Goal: Task Accomplishment & Management: Use online tool/utility

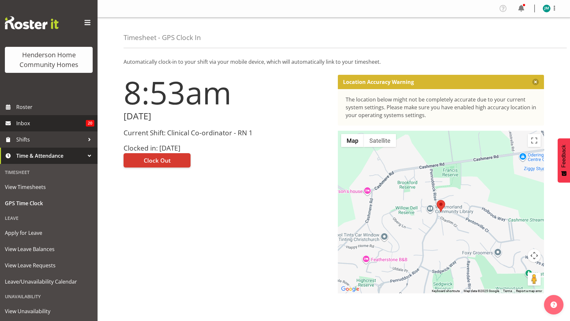
click at [43, 123] on span "Inbox" at bounding box center [51, 123] width 70 height 10
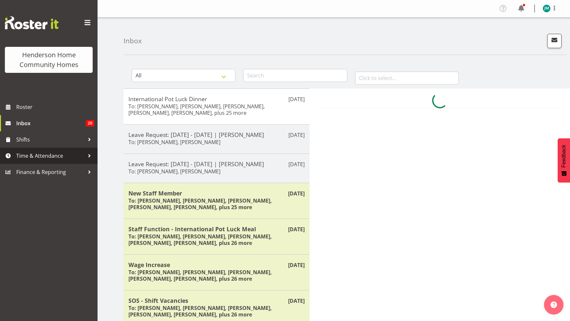
click at [49, 155] on span "Time & Attendance" at bounding box center [50, 156] width 68 height 10
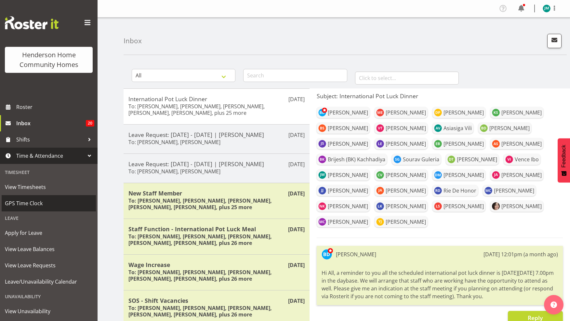
click at [47, 203] on span "GPS Time Clock" at bounding box center [49, 203] width 88 height 10
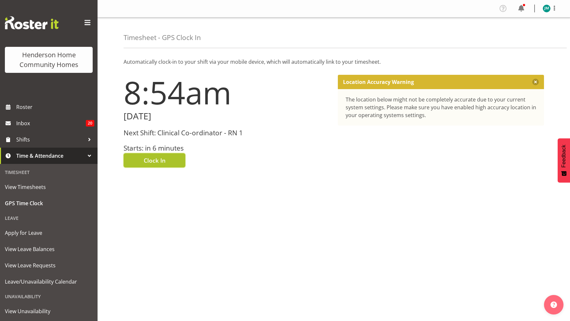
click at [139, 159] on button "Clock In" at bounding box center [155, 160] width 62 height 14
